Goal: Find specific page/section: Find specific page/section

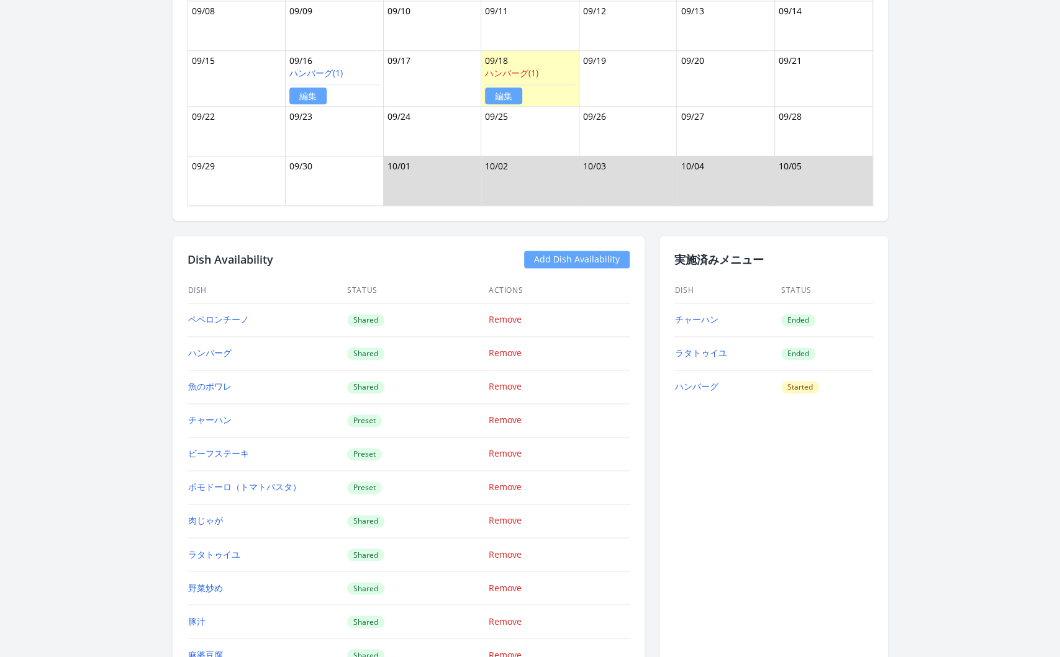
scroll to position [1036, 0]
click at [702, 349] on link "ラタトゥイユ" at bounding box center [701, 351] width 52 height 12
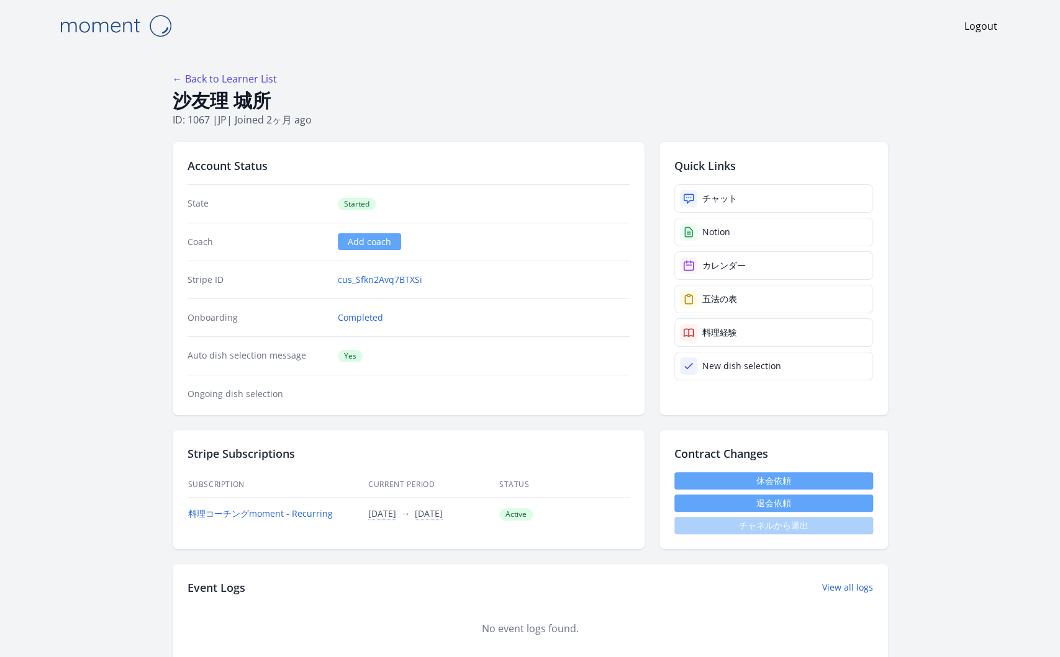
click at [274, 106] on h1 "沙友理 城所" at bounding box center [530, 101] width 715 height 24
drag, startPoint x: 167, startPoint y: 104, endPoint x: 208, endPoint y: 119, distance: 43.8
copy div "沙友理 城所 ID: 1067"
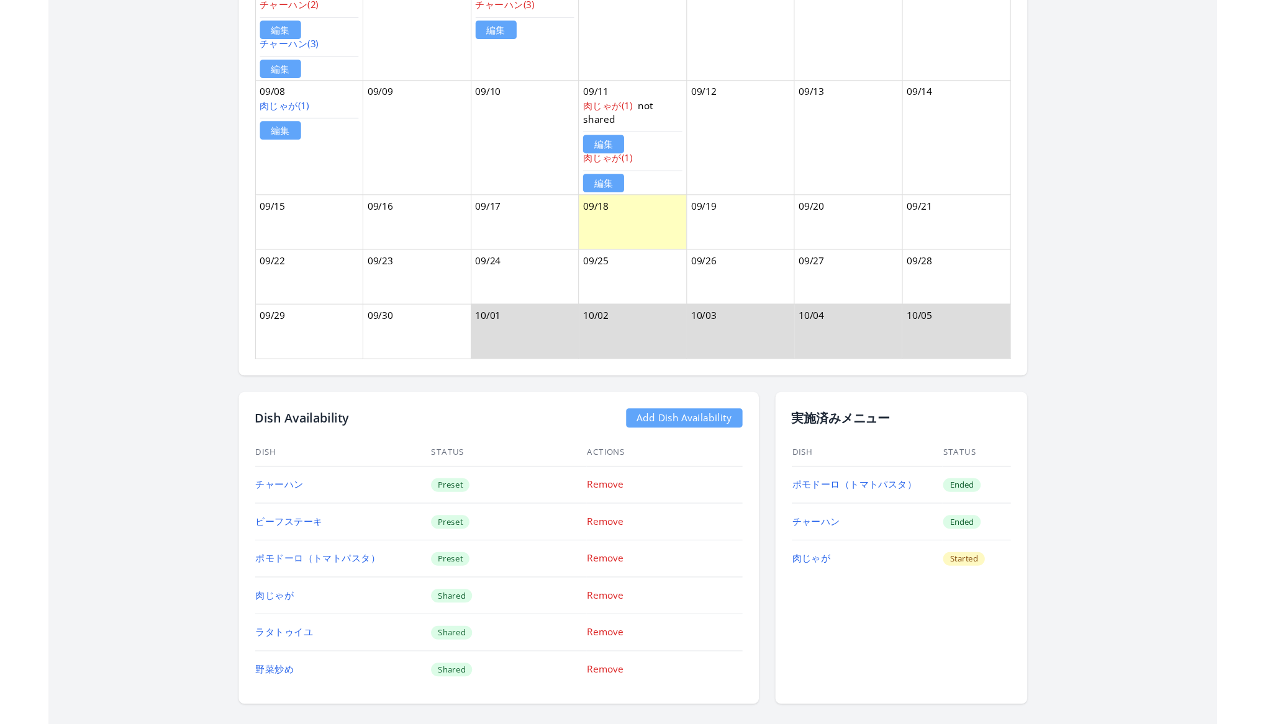
scroll to position [987, 0]
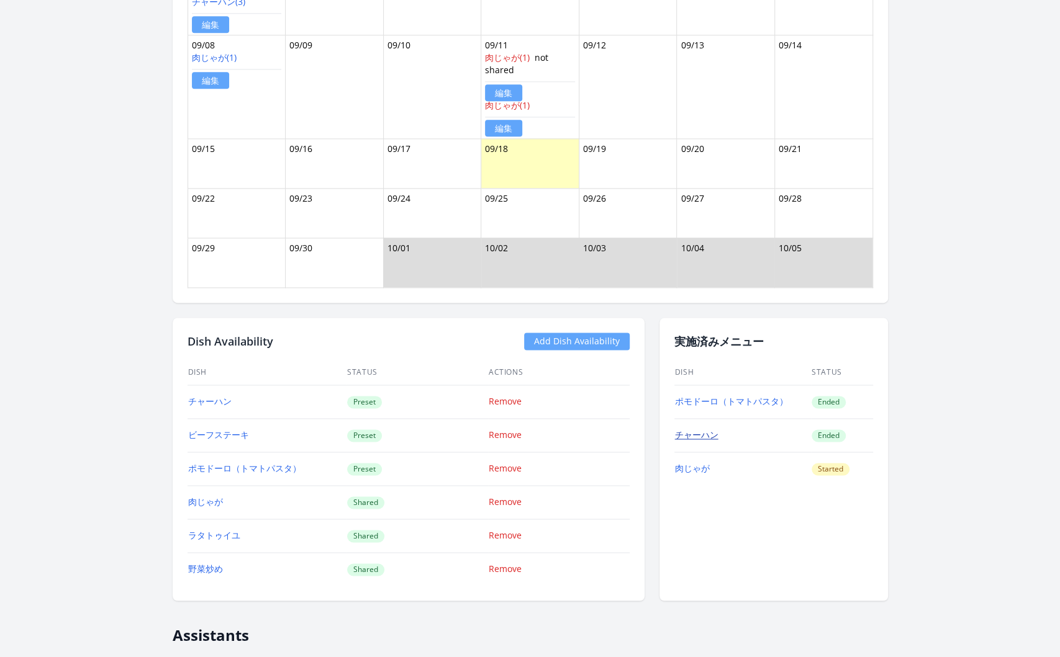
click at [697, 430] on link "チャーハン" at bounding box center [696, 435] width 43 height 12
